Goal: Information Seeking & Learning: Learn about a topic

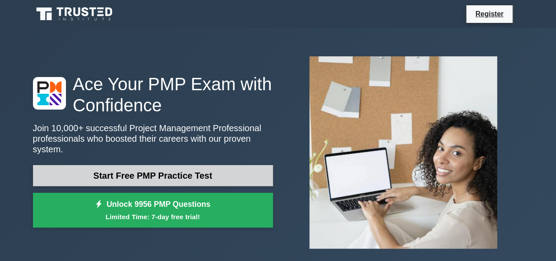
scroll to position [220, 0]
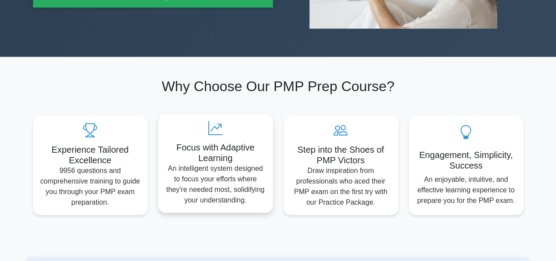
click at [232, 174] on p "An intelligent system designed to focus your efforts where they're needed most,…" at bounding box center [215, 184] width 101 height 42
click at [215, 146] on h5 "Focus with Adaptive Learning" at bounding box center [215, 152] width 101 height 21
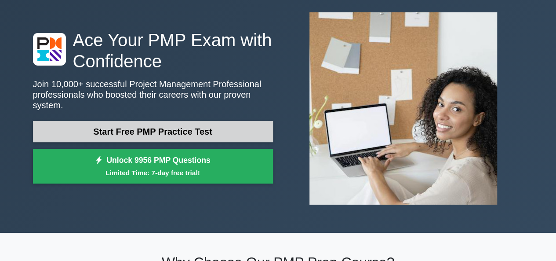
click at [120, 132] on link "Start Free PMP Practice Test" at bounding box center [153, 131] width 240 height 21
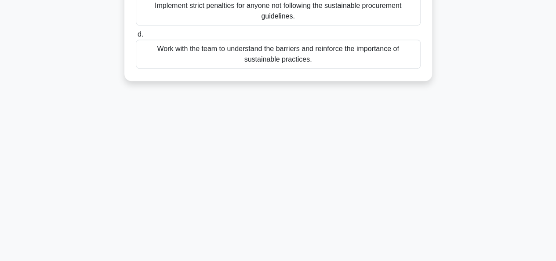
scroll to position [82, 0]
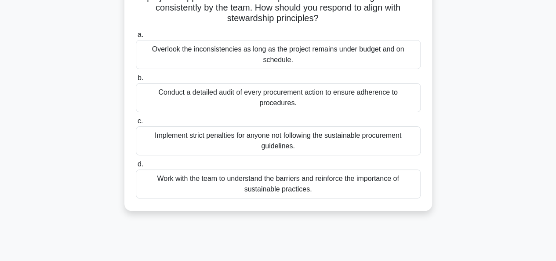
click at [154, 99] on div "Conduct a detailed audit of every procurement action to ensure adherence to pro…" at bounding box center [278, 97] width 285 height 29
click at [136, 81] on input "b. Conduct a detailed audit of every procurement action to ensure adherence to …" at bounding box center [136, 78] width 0 height 6
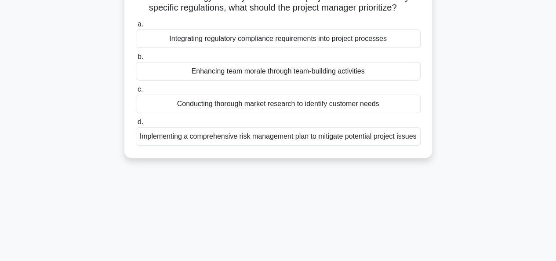
scroll to position [0, 0]
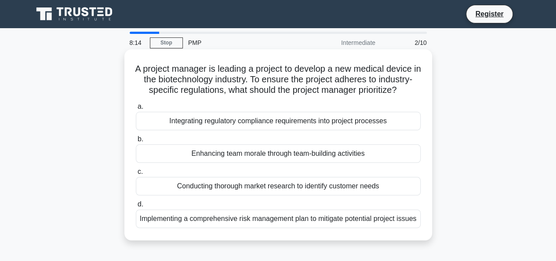
click at [221, 228] on div "Implementing a comprehensive risk management plan to mitigate potential project…" at bounding box center [278, 218] width 285 height 18
click at [136, 207] on input "d. Implementing a comprehensive risk management plan to mitigate potential proj…" at bounding box center [136, 204] width 0 height 6
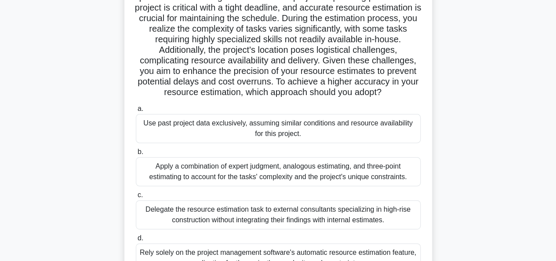
scroll to position [126, 0]
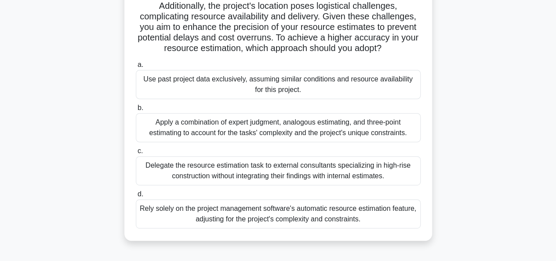
click at [202, 99] on div "Use past project data exclusively, assuming similar conditions and resource ava…" at bounding box center [278, 84] width 285 height 29
click at [136, 68] on input "a. Use past project data exclusively, assuming similar conditions and resource …" at bounding box center [136, 65] width 0 height 6
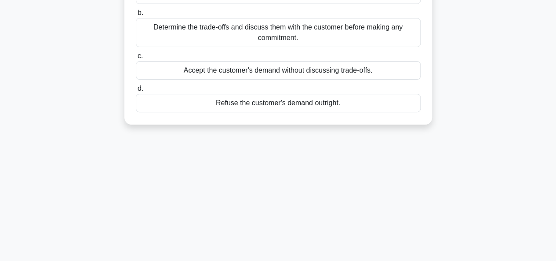
scroll to position [0, 0]
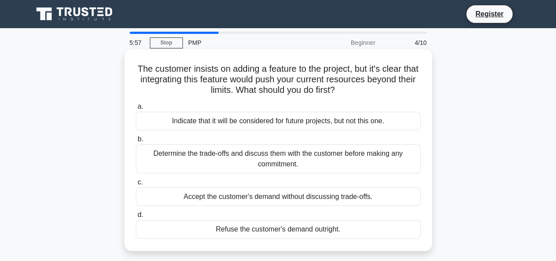
click at [247, 160] on div "Determine the trade-offs and discuss them with the customer before making any c…" at bounding box center [278, 158] width 285 height 29
click at [136, 142] on input "b. Determine the trade-offs and discuss them with the customer before making an…" at bounding box center [136, 139] width 0 height 6
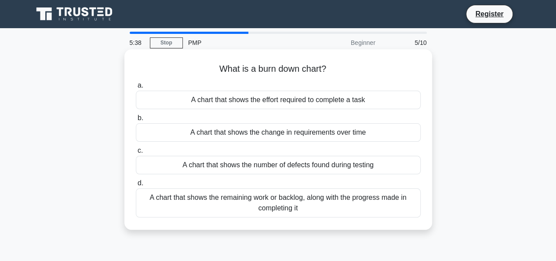
click at [377, 167] on div "A chart that shows the number of defects found during testing" at bounding box center [278, 165] width 285 height 18
click at [136, 153] on input "c. A chart that shows the number of defects found during testing" at bounding box center [136, 151] width 0 height 6
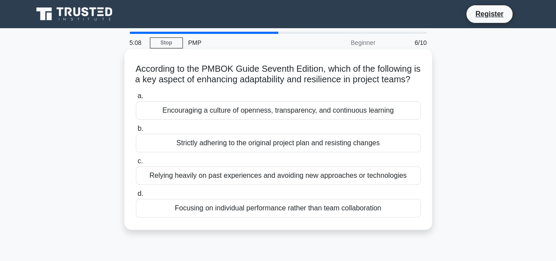
click at [232, 217] on div "Focusing on individual performance rather than team collaboration" at bounding box center [278, 208] width 285 height 18
click at [136, 196] on input "d. Focusing on individual performance rather than team collaboration" at bounding box center [136, 194] width 0 height 6
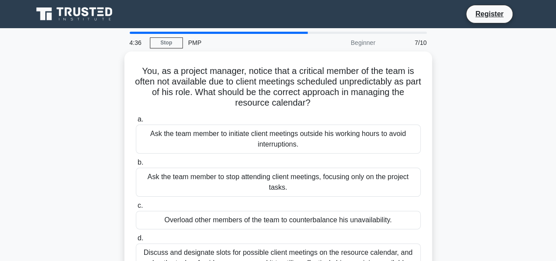
scroll to position [44, 0]
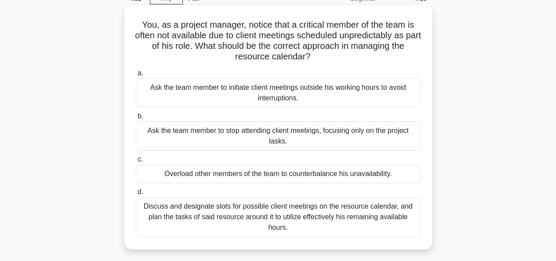
click at [365, 221] on div "Discuss and designate slots for possible client meetings on the resource calend…" at bounding box center [278, 217] width 285 height 40
click at [136, 195] on input "d. Discuss and designate slots for possible client meetings on the resource cal…" at bounding box center [136, 192] width 0 height 6
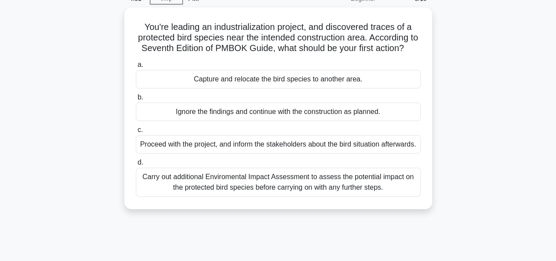
scroll to position [0, 0]
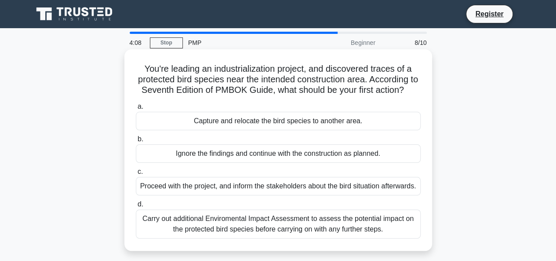
click at [251, 238] on div "Carry out additional Enviromental Impact Assessment to assess the potential imp…" at bounding box center [278, 223] width 285 height 29
click at [136, 207] on input "d. Carry out additional Enviromental Impact Assessment to assess the potential …" at bounding box center [136, 204] width 0 height 6
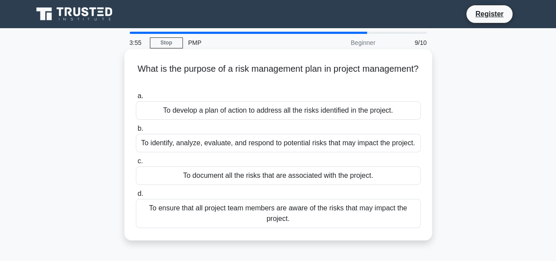
click at [359, 146] on div "To identify, analyze, evaluate, and respond to potential risks that may impact …" at bounding box center [278, 143] width 285 height 18
click at [136, 131] on input "b. To identify, analyze, evaluate, and respond to potential risks that may impa…" at bounding box center [136, 129] width 0 height 6
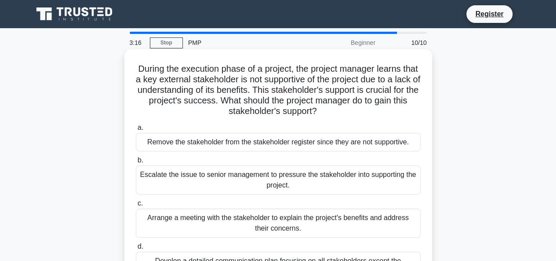
scroll to position [132, 0]
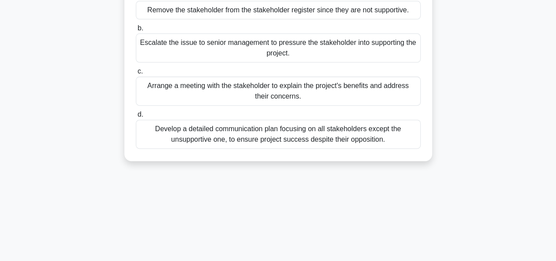
click at [213, 100] on div "Arrange a meeting with the stakeholder to explain the project's benefits and ad…" at bounding box center [278, 90] width 285 height 29
click at [136, 74] on input "c. Arrange a meeting with the stakeholder to explain the project's benefits and…" at bounding box center [136, 72] width 0 height 6
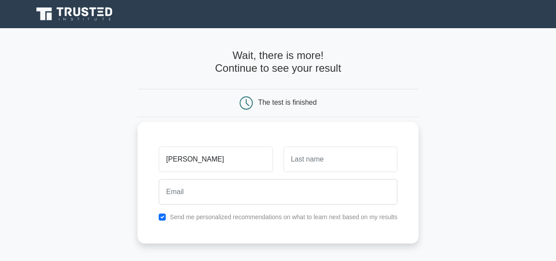
type input "paige"
click at [323, 157] on input "text" at bounding box center [341, 158] width 114 height 25
type input "Munasamy"
click at [170, 159] on input "paige" at bounding box center [216, 158] width 114 height 25
type input "[PERSON_NAME]"
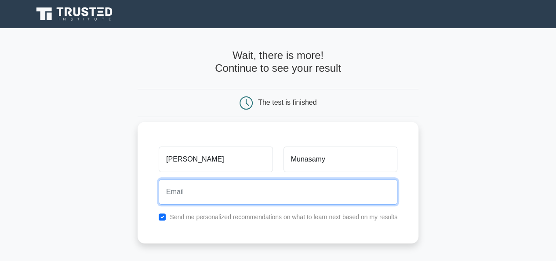
click at [227, 190] on input "email" at bounding box center [278, 191] width 239 height 25
type input "paigemunsamy07@gmail.com"
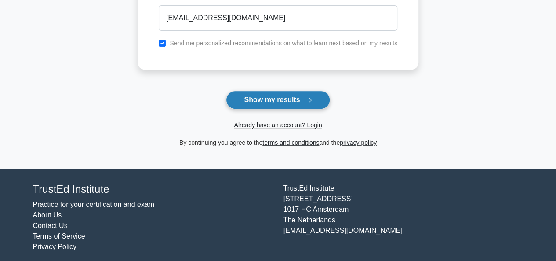
click at [251, 101] on button "Show my results" at bounding box center [278, 100] width 104 height 18
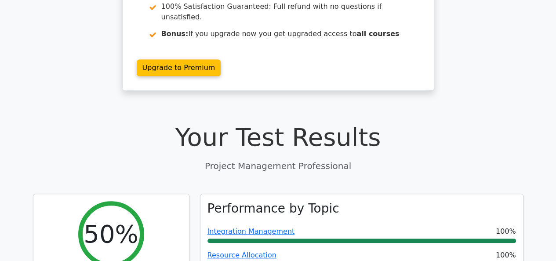
scroll to position [44, 0]
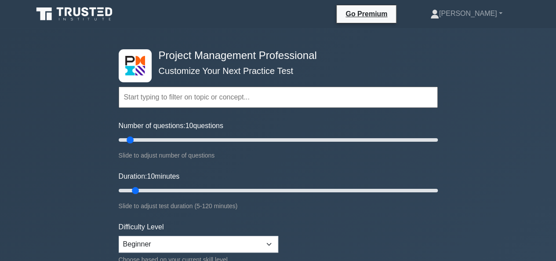
click at [175, 101] on input "text" at bounding box center [278, 97] width 319 height 21
click at [287, 97] on input "text" at bounding box center [278, 97] width 319 height 21
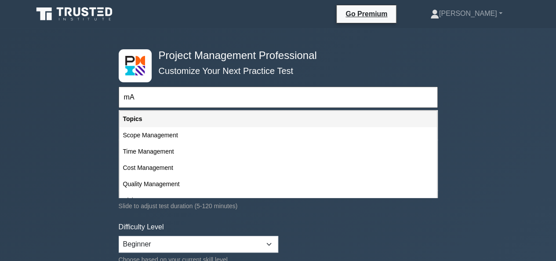
type input "m"
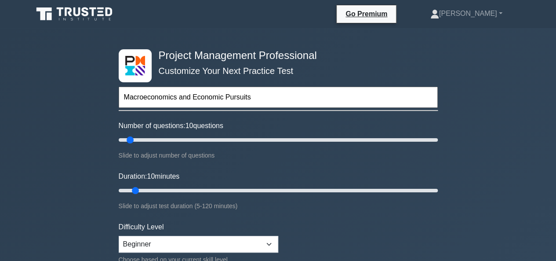
click at [231, 99] on input "Macroeconomics and Economic Pursuits" at bounding box center [278, 97] width 319 height 21
type input "Macroeconomics and Economic Persuits"
drag, startPoint x: 130, startPoint y: 142, endPoint x: 145, endPoint y: 141, distance: 15.0
type input "20"
click at [145, 141] on input "Number of questions: 20 questions" at bounding box center [278, 140] width 319 height 11
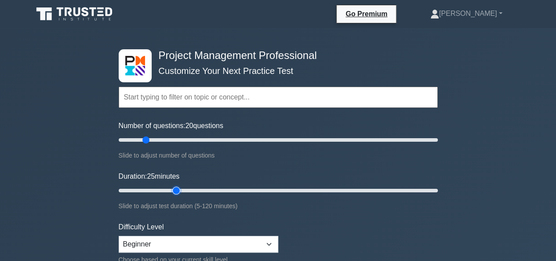
drag, startPoint x: 136, startPoint y: 189, endPoint x: 171, endPoint y: 192, distance: 34.5
type input "25"
click at [171, 192] on input "Duration: 25 minutes" at bounding box center [278, 190] width 319 height 11
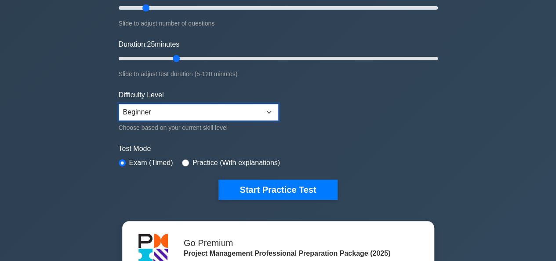
click at [265, 112] on select "Beginner Intermediate Expert" at bounding box center [199, 112] width 160 height 17
select select "intermediate"
click at [119, 104] on select "Beginner Intermediate Expert" at bounding box center [199, 112] width 160 height 17
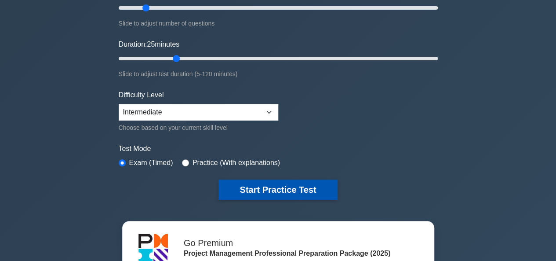
click at [222, 186] on button "Start Practice Test" at bounding box center [277, 189] width 119 height 20
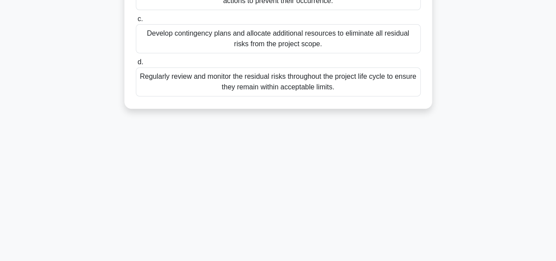
scroll to position [44, 0]
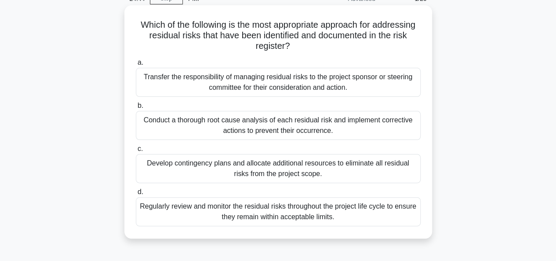
click at [203, 164] on div "Develop contingency plans and allocate additional resources to eliminate all re…" at bounding box center [278, 168] width 285 height 29
click at [136, 152] on input "c. Develop contingency plans and allocate additional resources to eliminate all…" at bounding box center [136, 149] width 0 height 6
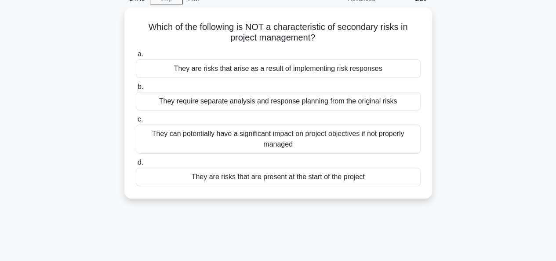
scroll to position [0, 0]
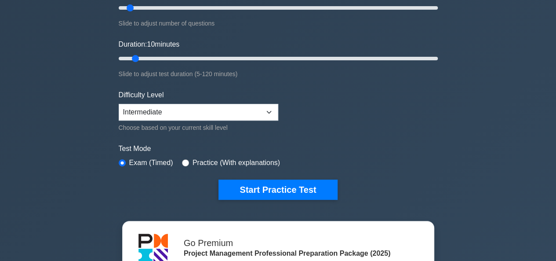
scroll to position [44, 0]
